Goal: Transaction & Acquisition: Book appointment/travel/reservation

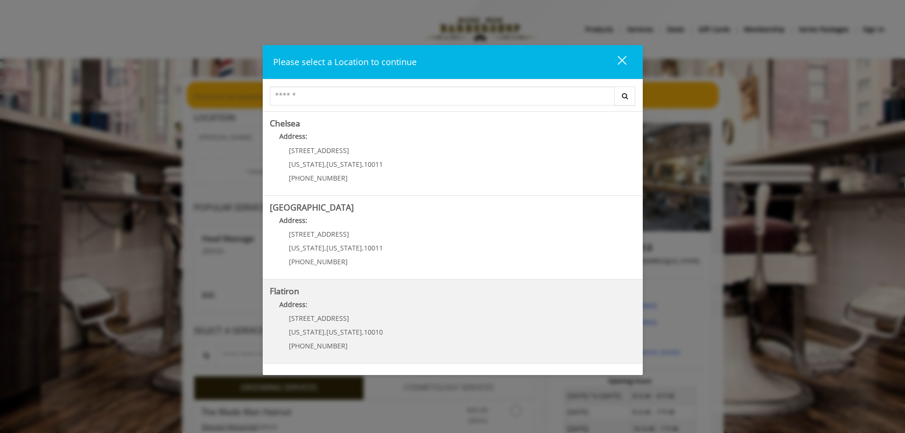
scroll to position [95, 0]
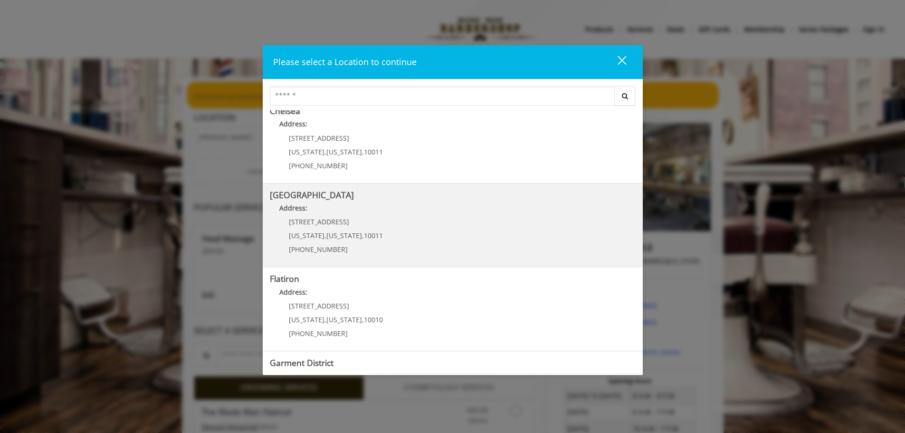
click at [387, 222] on Street "[GEOGRAPHIC_DATA] Address: [STREET_ADDRESS][US_STATE][US_STATE] (646) 850-0041" at bounding box center [453, 224] width 366 height 69
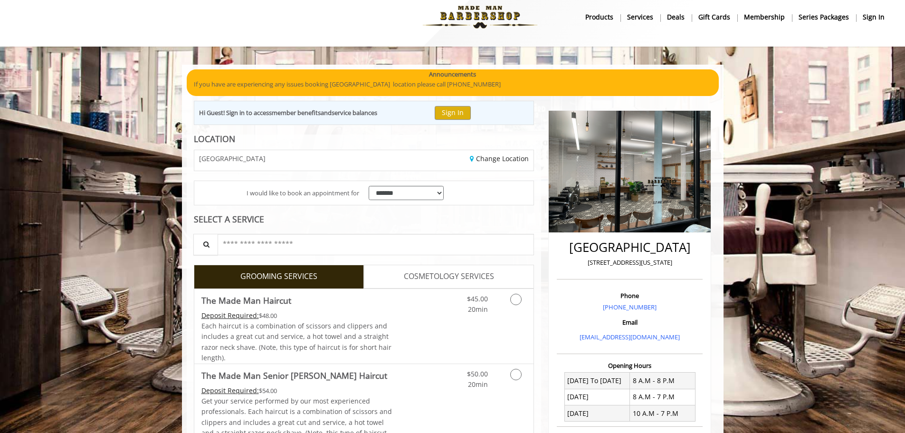
scroll to position [47, 0]
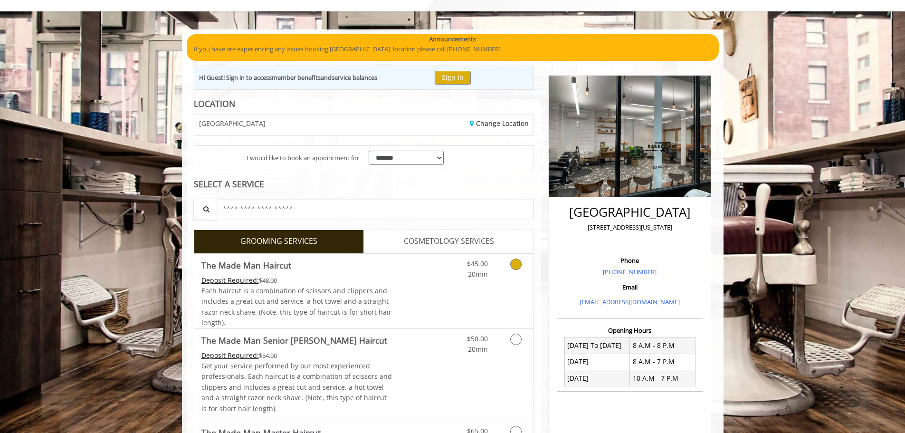
click at [411, 261] on link "Discounted Price" at bounding box center [420, 291] width 57 height 75
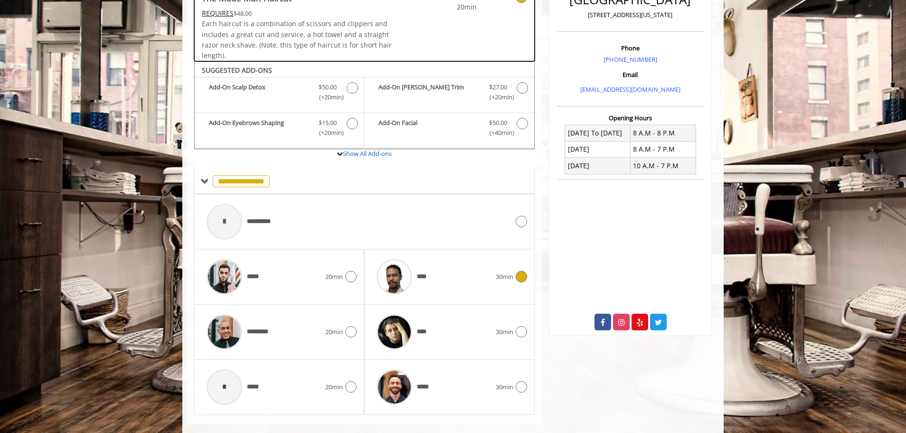
scroll to position [275, 0]
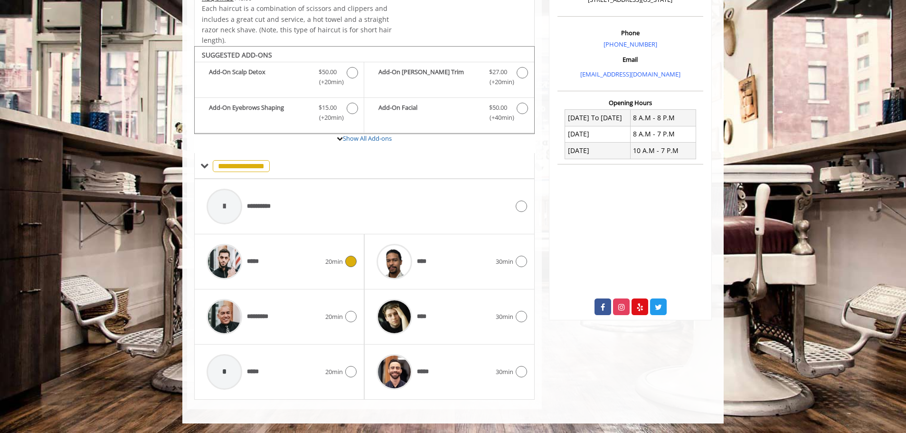
click at [344, 265] on div at bounding box center [350, 261] width 14 height 11
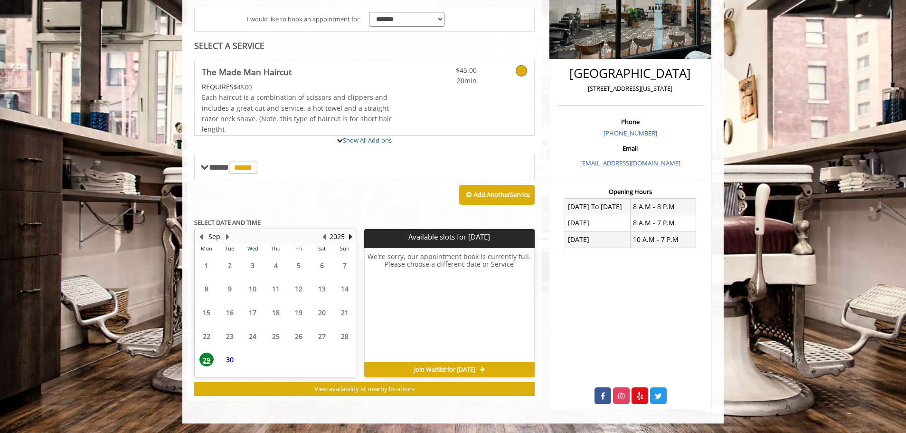
scroll to position [265, 0]
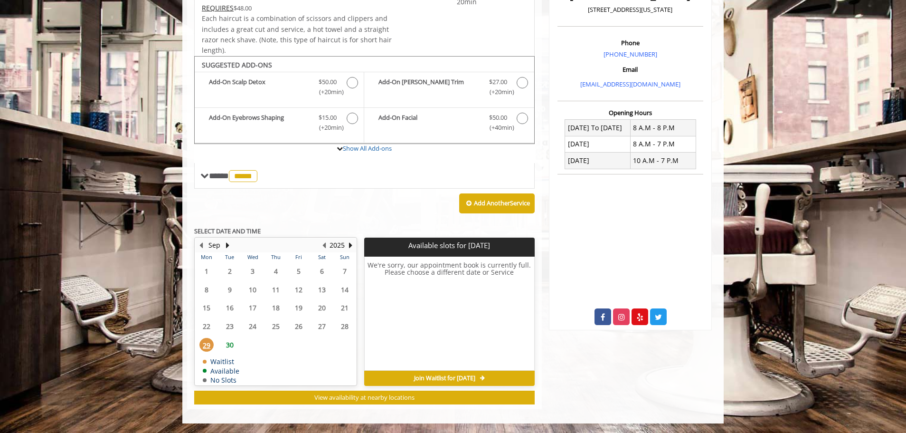
click at [227, 346] on span "30" at bounding box center [230, 345] width 14 height 14
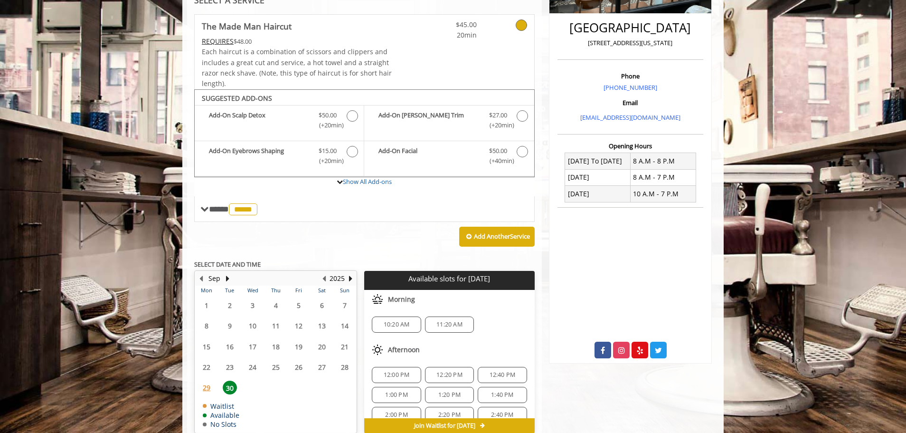
scroll to position [279, 0]
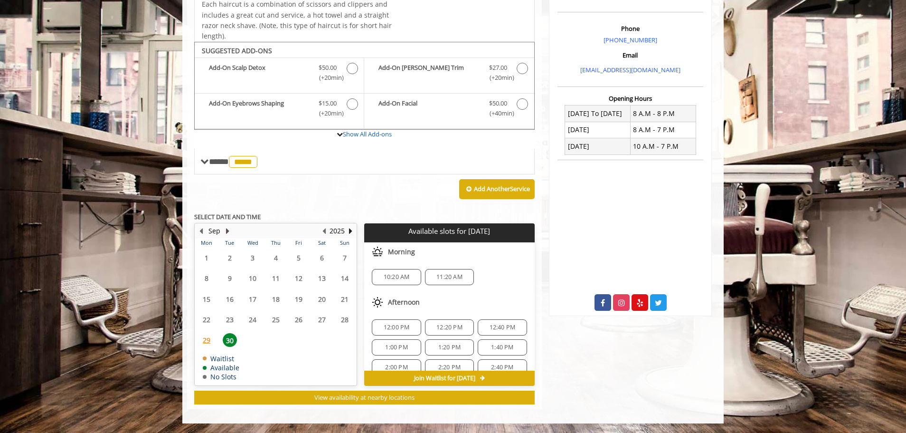
click at [227, 232] on button "Next Month" at bounding box center [228, 231] width 8 height 10
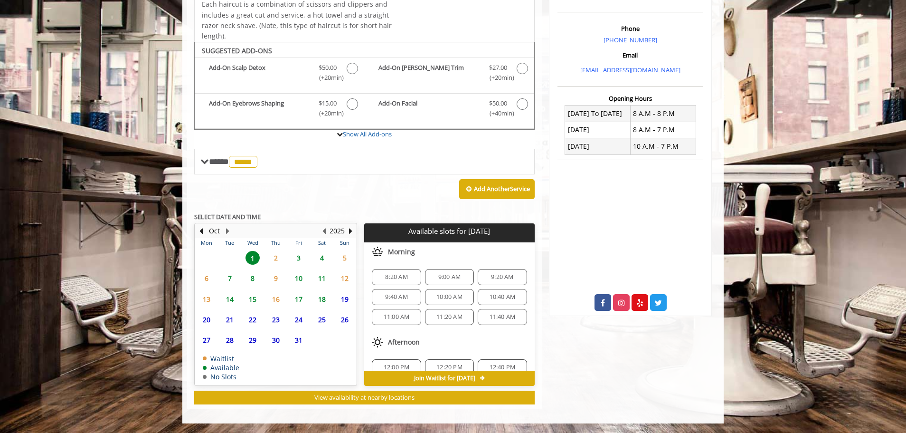
click at [255, 256] on span "1" at bounding box center [253, 258] width 14 height 14
click at [446, 280] on span "9:00 AM" at bounding box center [449, 277] width 22 height 8
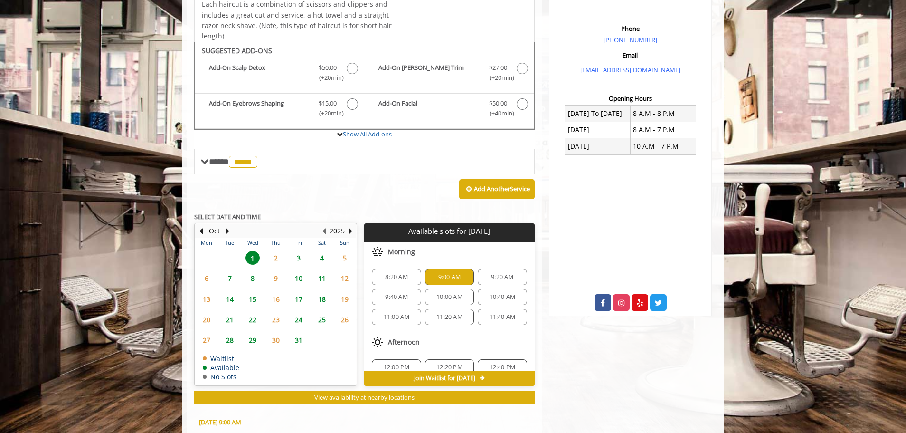
scroll to position [451, 0]
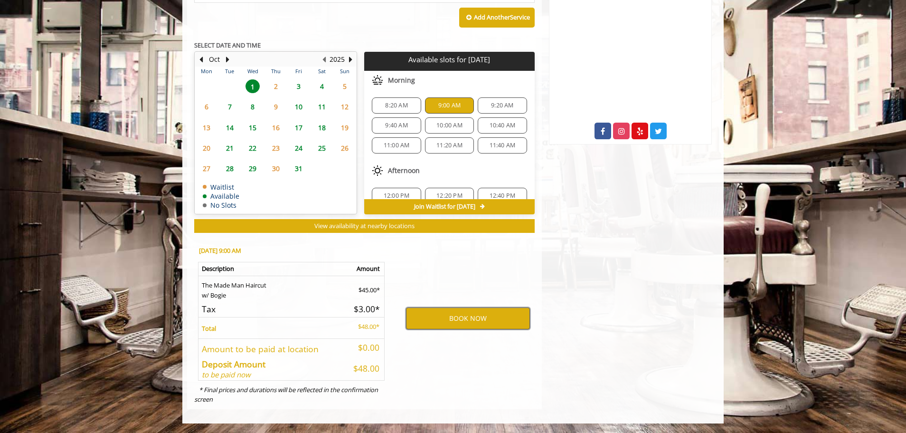
click at [471, 322] on button "BOOK NOW" at bounding box center [468, 318] width 124 height 22
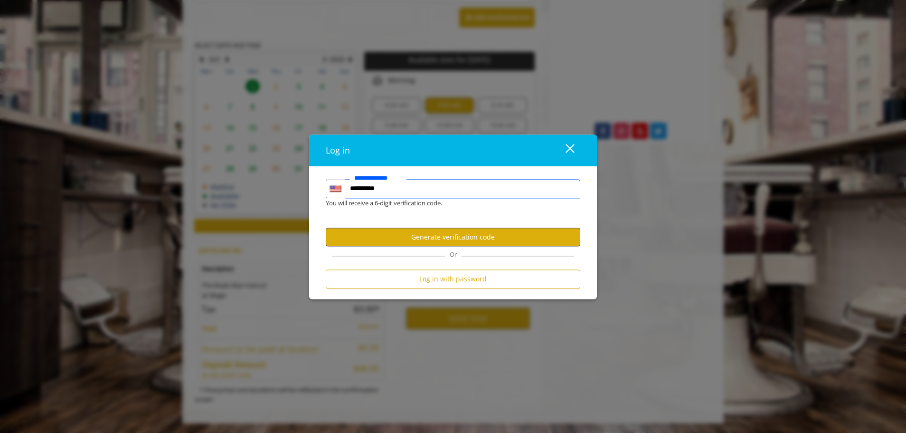
type input "**********"
click at [412, 238] on button "Generate verification code" at bounding box center [453, 237] width 255 height 19
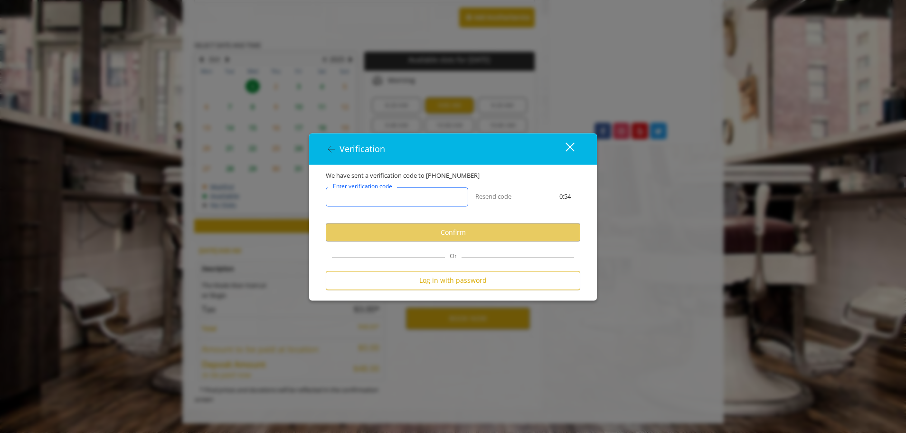
click at [430, 198] on input "Enter verification code" at bounding box center [397, 197] width 142 height 19
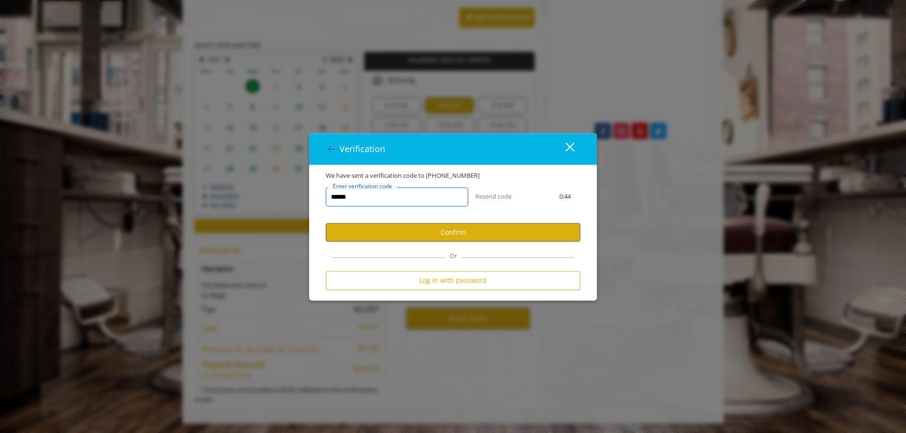
type input "******"
click at [503, 224] on button "Confirm" at bounding box center [453, 232] width 255 height 19
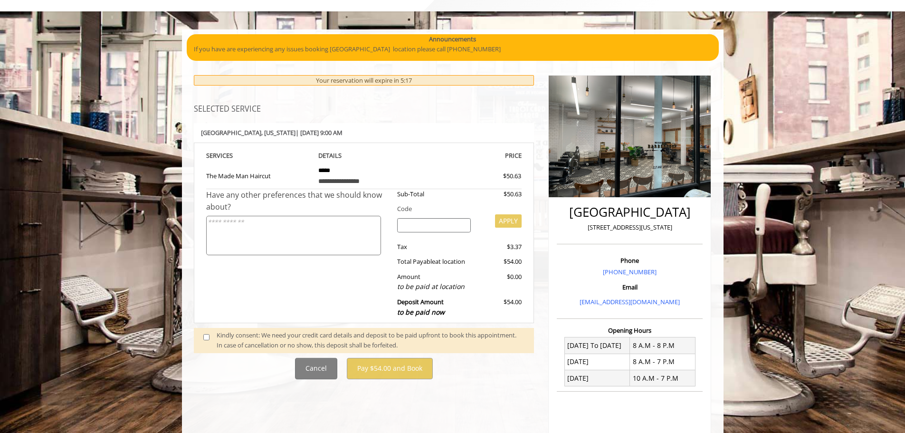
scroll to position [146, 0]
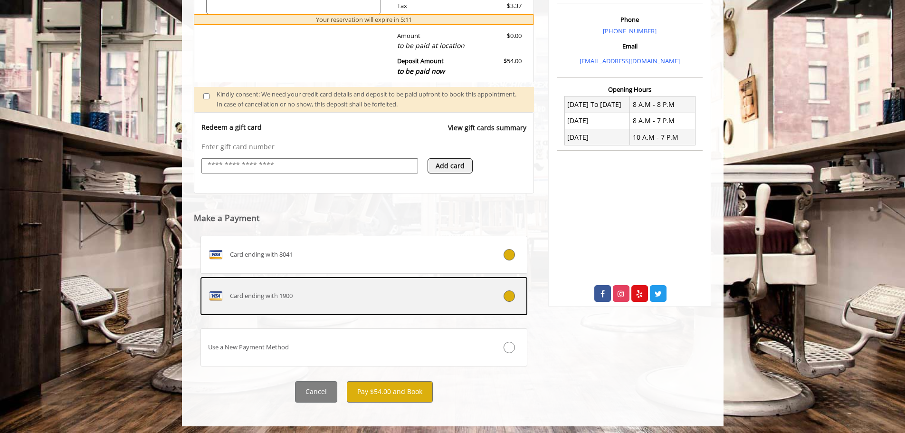
click at [443, 302] on div "Card ending with 1900" at bounding box center [337, 295] width 272 height 15
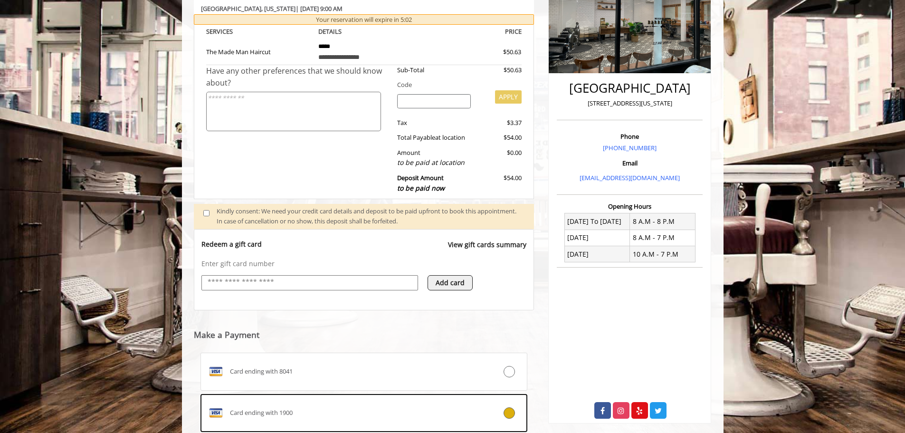
scroll to position [276, 0]
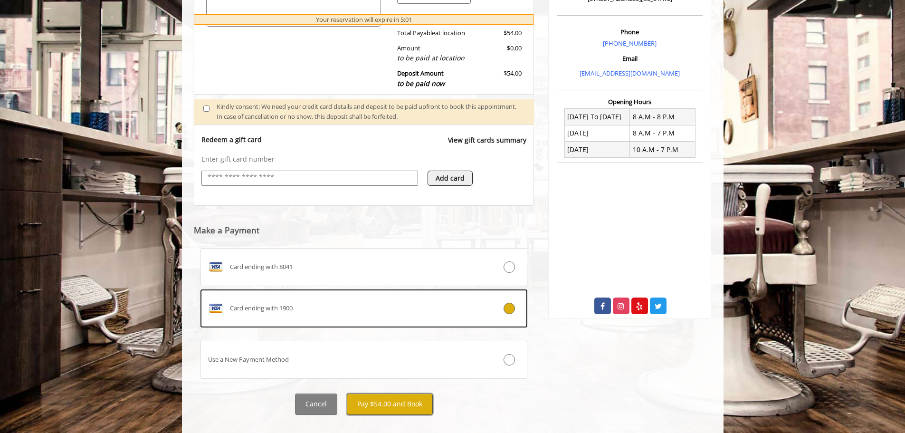
click at [381, 401] on button "Pay $54.00 and Book" at bounding box center [390, 403] width 86 height 21
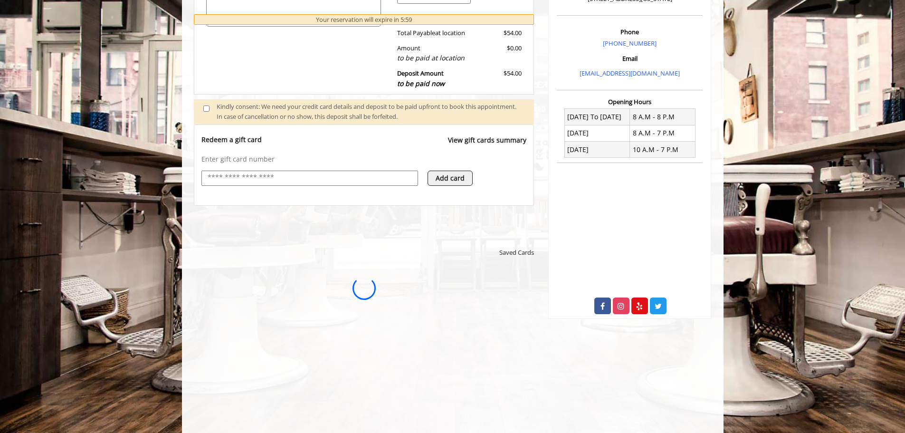
scroll to position [0, 0]
